Goal: Check status: Check status

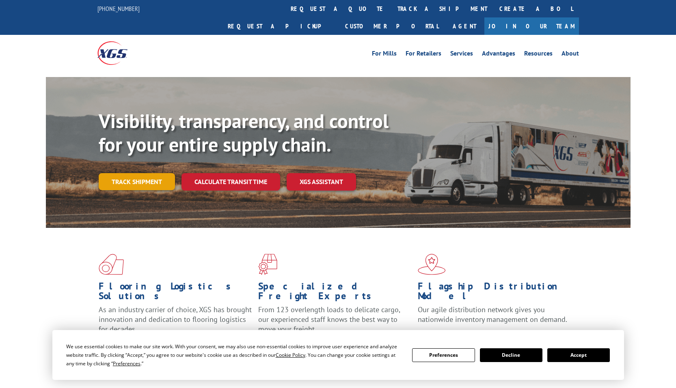
click at [152, 173] on link "Track shipment" at bounding box center [137, 181] width 76 height 17
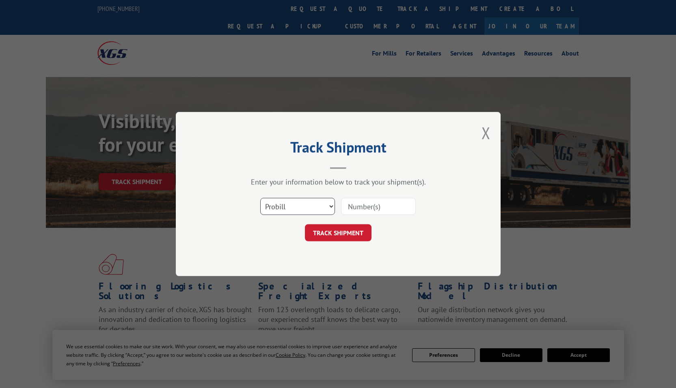
click at [319, 203] on select "Select category... Probill BOL PO" at bounding box center [297, 206] width 75 height 17
click at [377, 206] on input at bounding box center [378, 206] width 75 height 17
paste input "16137391"
type input "16137391"
click button "TRACK SHIPMENT" at bounding box center [338, 232] width 67 height 17
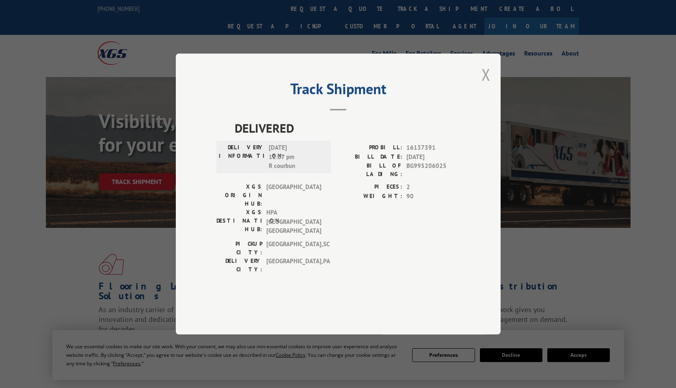
click at [490, 85] on button "Close modal" at bounding box center [485, 75] width 9 height 22
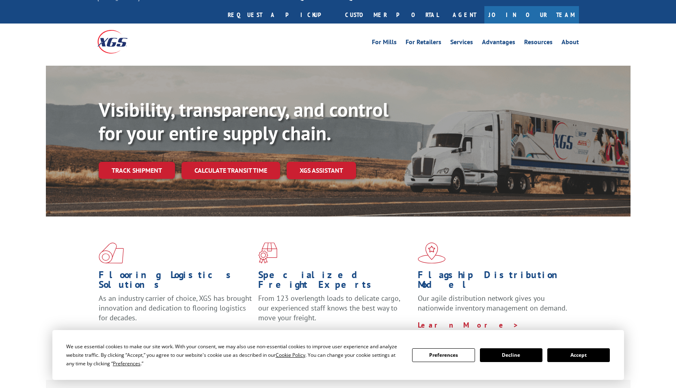
scroll to position [244, 0]
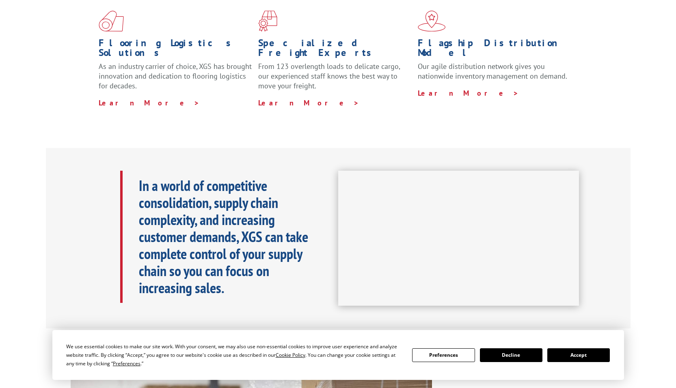
click at [581, 357] on button "Accept" at bounding box center [578, 356] width 63 height 14
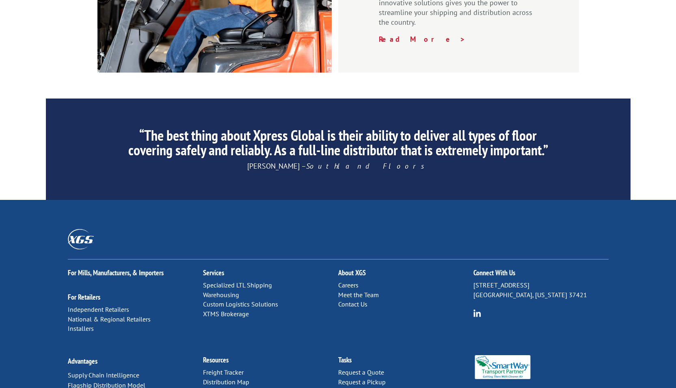
scroll to position [1218, 0]
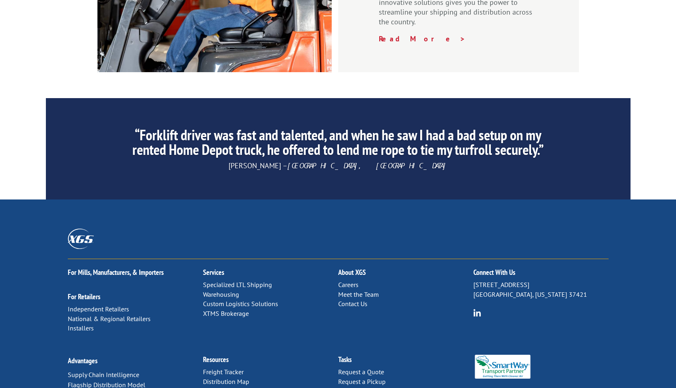
click at [354, 300] on link "Contact Us" at bounding box center [352, 304] width 29 height 8
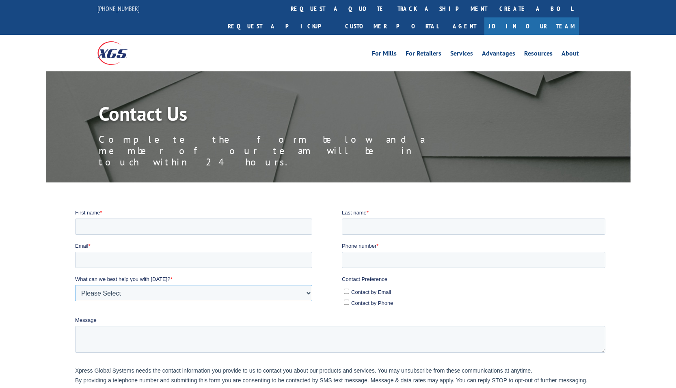
drag, startPoint x: 153, startPoint y: 290, endPoint x: 406, endPoint y: 341, distance: 258.7
click at [406, 341] on form "First name * Last name * Email * Phone number * What can we best help you with …" at bounding box center [341, 326] width 533 height 234
click at [103, 228] on input "First name *" at bounding box center [193, 226] width 237 height 16
